Goal: Information Seeking & Learning: Learn about a topic

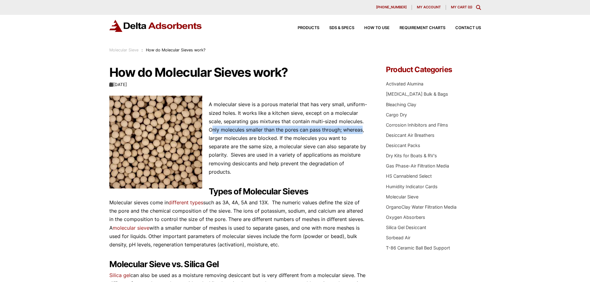
drag, startPoint x: 211, startPoint y: 130, endPoint x: 362, endPoint y: 132, distance: 151.1
click at [362, 132] on p "A molecular sieve is a porous material that has very small, uniform-sized holes…" at bounding box center [238, 138] width 258 height 76
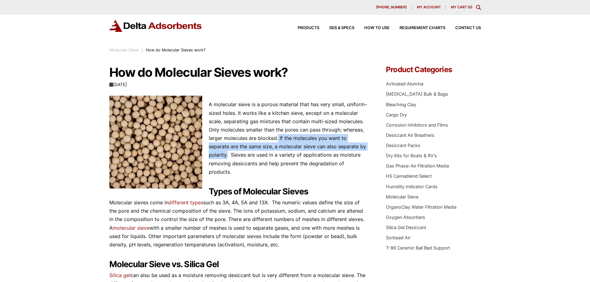
drag, startPoint x: 277, startPoint y: 137, endPoint x: 363, endPoint y: 147, distance: 86.7
click at [363, 147] on p "A molecular sieve is a porous material that has very small, uniform-sized holes…" at bounding box center [238, 138] width 258 height 76
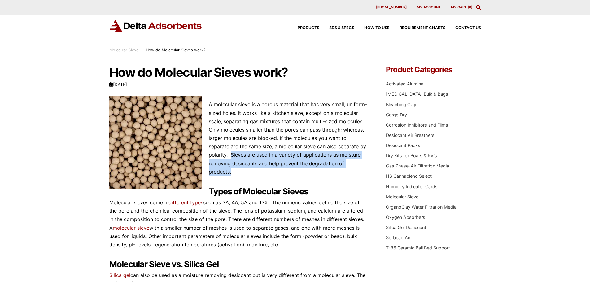
drag, startPoint x: 209, startPoint y: 153, endPoint x: 359, endPoint y: 161, distance: 150.0
click at [359, 161] on p "A molecular sieve is a porous material that has very small, uniform-sized holes…" at bounding box center [238, 138] width 258 height 76
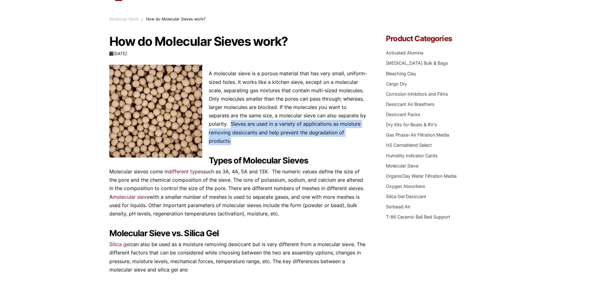
scroll to position [62, 0]
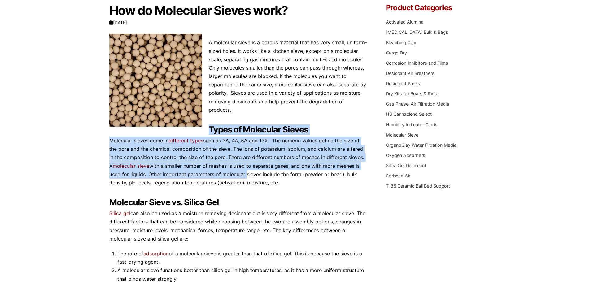
drag, startPoint x: 209, startPoint y: 121, endPoint x: 370, endPoint y: 164, distance: 166.2
click at [370, 164] on div "How do Molecular Sieves work? tkdigital [DATE] Molecular Sieve A molecular siev…" at bounding box center [295, 240] width 372 height 473
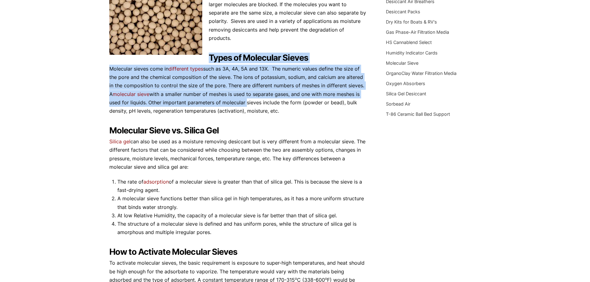
scroll to position [155, 0]
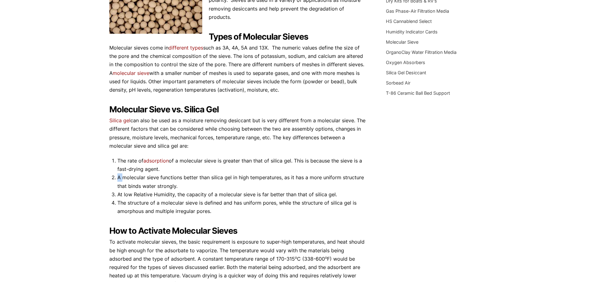
drag, startPoint x: 119, startPoint y: 176, endPoint x: 122, endPoint y: 177, distance: 3.2
click at [122, 177] on li "A molecular sieve functions better than silica gel in high temperatures, as it …" at bounding box center [242, 181] width 250 height 17
click at [181, 178] on li "A molecular sieve functions better than silica gel in high temperatures, as it …" at bounding box center [242, 181] width 250 height 17
click at [210, 177] on li "A molecular sieve functions better than silica gel in high temperatures, as it …" at bounding box center [242, 181] width 250 height 17
